Goal: Transaction & Acquisition: Purchase product/service

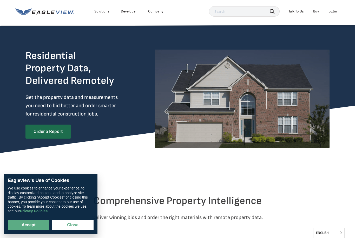
click at [335, 12] on div "Login" at bounding box center [333, 11] width 9 height 5
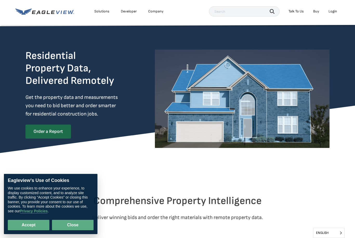
click at [70, 227] on button "Close" at bounding box center [73, 225] width 42 height 10
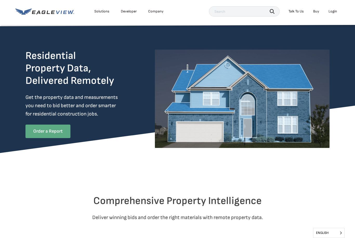
click at [54, 127] on link "Order a Report" at bounding box center [47, 132] width 45 height 14
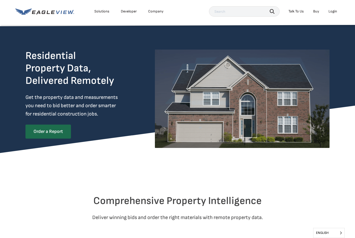
click at [334, 12] on div "Login" at bounding box center [333, 11] width 9 height 5
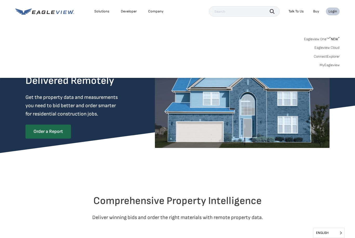
click at [323, 39] on link "Eagleview One™ * NEW *" at bounding box center [322, 38] width 36 height 6
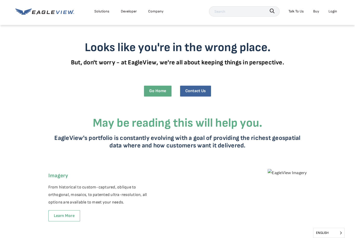
click at [333, 12] on div "Login" at bounding box center [333, 11] width 9 height 6
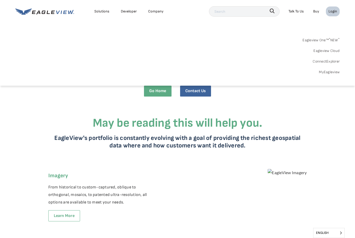
click at [120, 55] on div "Eagleview One™ * NEW * Eagleview Cloud ConnectExplorer MyEagleview" at bounding box center [177, 55] width 324 height 40
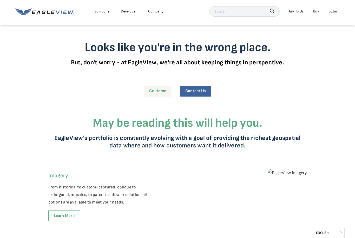
click at [161, 93] on link "Go Home" at bounding box center [158, 91] width 28 height 11
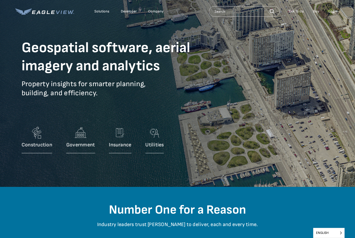
click at [335, 11] on div "Login" at bounding box center [333, 11] width 9 height 5
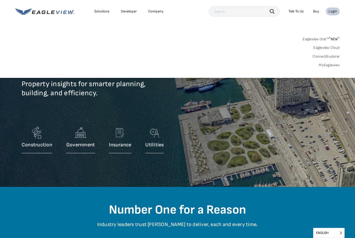
click at [332, 11] on div "Login" at bounding box center [333, 11] width 9 height 5
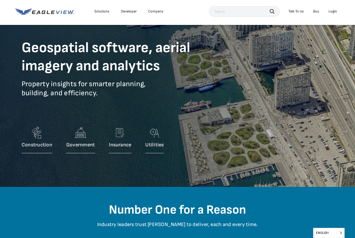
click at [335, 13] on div "Login" at bounding box center [333, 11] width 9 height 5
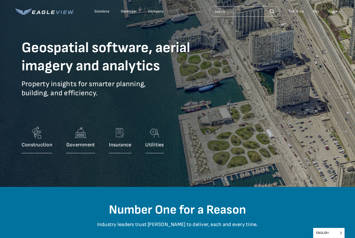
click at [335, 12] on div "Login" at bounding box center [333, 11] width 9 height 5
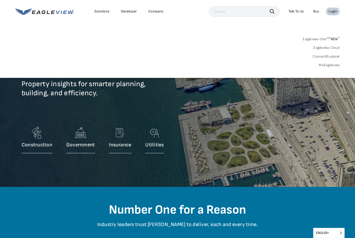
click at [335, 13] on div "Login" at bounding box center [333, 11] width 9 height 5
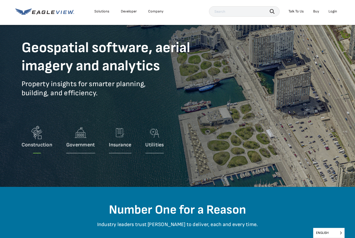
click at [40, 137] on img at bounding box center [37, 133] width 16 height 17
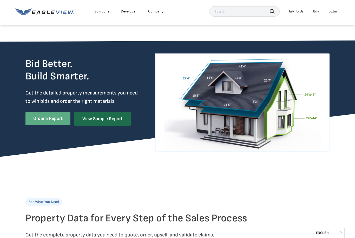
click at [47, 119] on link "Order a Report" at bounding box center [47, 119] width 45 height 14
click at [57, 117] on link "Order a Report" at bounding box center [47, 119] width 45 height 14
click at [50, 123] on link "Order a Report" at bounding box center [47, 119] width 45 height 14
drag, startPoint x: 352, startPoint y: 163, endPoint x: 355, endPoint y: 68, distance: 95.7
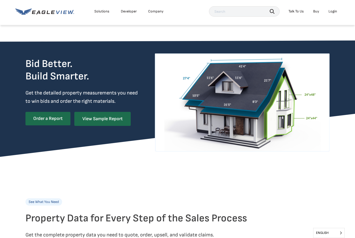
click at [212, 166] on div at bounding box center [177, 170] width 304 height 26
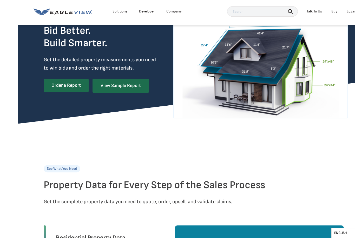
scroll to position [36, 0]
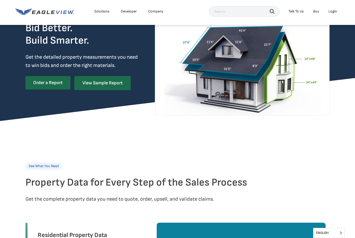
click at [333, 12] on div "Login" at bounding box center [333, 11] width 9 height 5
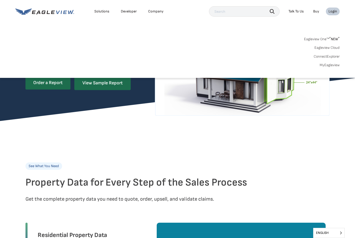
click at [329, 12] on div "Login" at bounding box center [333, 11] width 9 height 5
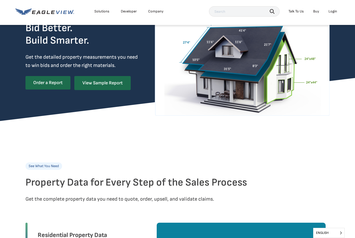
click at [329, 12] on div "Login" at bounding box center [333, 11] width 9 height 5
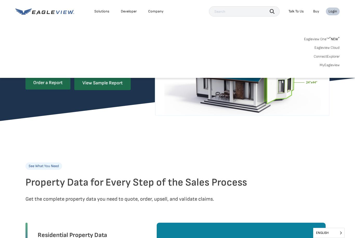
click at [327, 47] on link "Eagleview Cloud" at bounding box center [326, 47] width 25 height 5
